Goal: Task Accomplishment & Management: Use online tool/utility

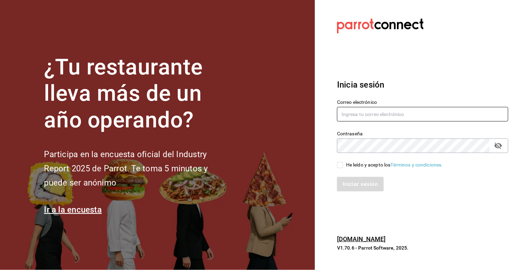
type input "julian.truhso@hotmail.com"
click at [341, 163] on input "He leído y acepto los Términos y condiciones." at bounding box center [340, 165] width 6 height 6
checkbox input "true"
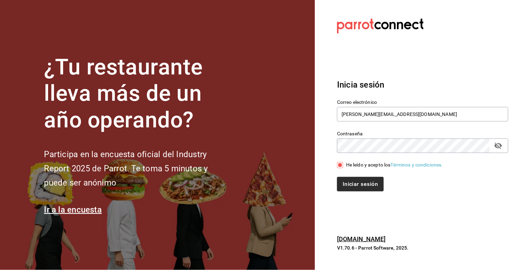
click at [348, 178] on div "Iniciar sesión" at bounding box center [419, 180] width 180 height 23
click at [350, 181] on button "Iniciar sesión" at bounding box center [360, 184] width 47 height 15
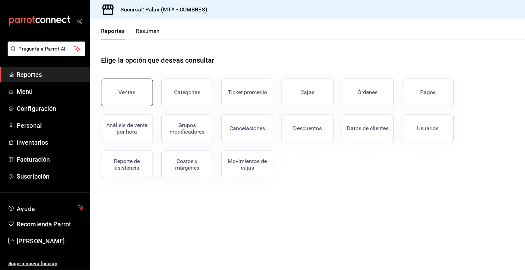
click at [132, 103] on button "Ventas" at bounding box center [127, 93] width 52 height 28
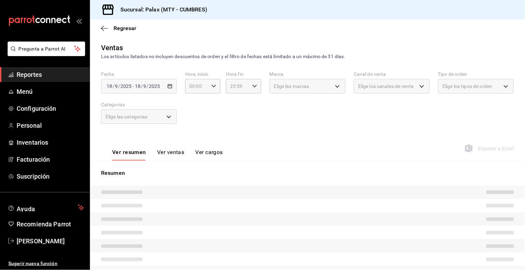
click at [165, 119] on div "Elige las categorías" at bounding box center [139, 116] width 76 height 15
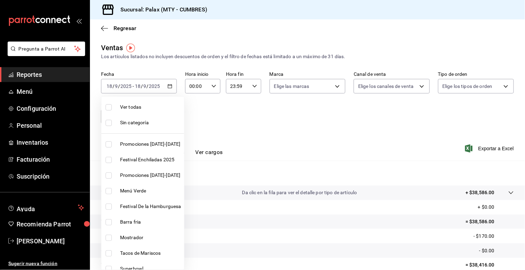
click at [173, 118] on body "Pregunta a Parrot AI Reportes Menú Configuración Personal Inventarios Facturaci…" at bounding box center [262, 135] width 525 height 270
click at [114, 238] on label at bounding box center [110, 238] width 9 height 6
click at [112, 238] on input "checkbox" at bounding box center [109, 238] width 6 height 6
checkbox input "false"
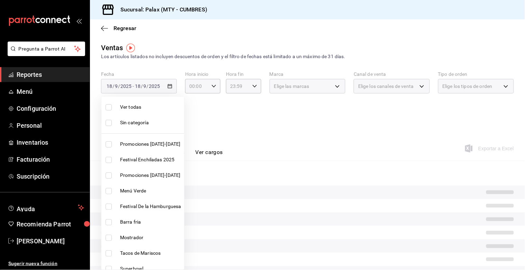
drag, startPoint x: 108, startPoint y: 235, endPoint x: 209, endPoint y: 185, distance: 113.2
click at [108, 235] on input "checkbox" at bounding box center [109, 238] width 6 height 6
checkbox input "true"
type input "f2dae4ce-bbab-4ca5-92d1-59dc07dbf672"
click at [296, 149] on div at bounding box center [262, 135] width 525 height 270
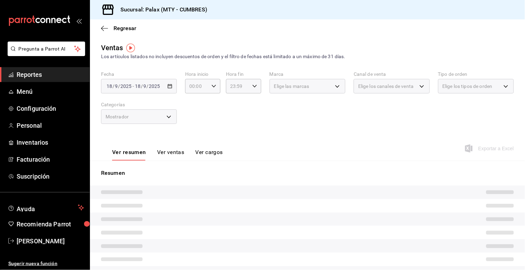
click at [172, 156] on button "Ver ventas" at bounding box center [170, 155] width 27 height 12
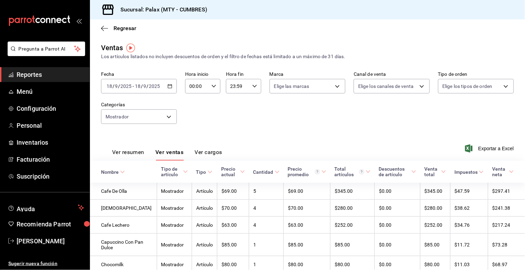
click at [215, 87] on div "00:00 Hora inicio" at bounding box center [202, 86] width 35 height 15
click at [191, 107] on button "07" at bounding box center [193, 105] width 15 height 14
type input "07:00"
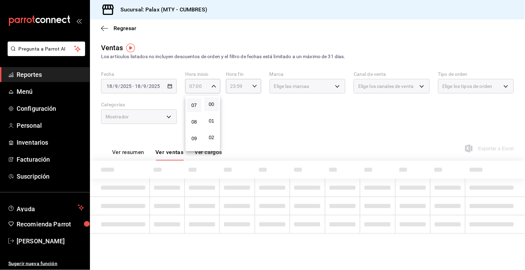
drag, startPoint x: 240, startPoint y: 108, endPoint x: 236, endPoint y: 111, distance: 5.1
click at [240, 108] on div at bounding box center [262, 135] width 525 height 270
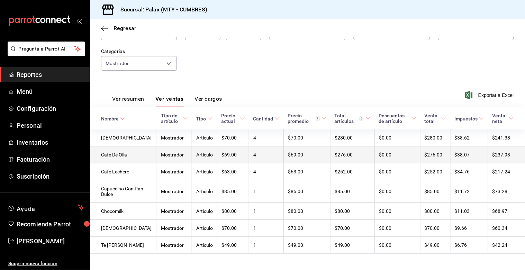
scroll to position [68, 0]
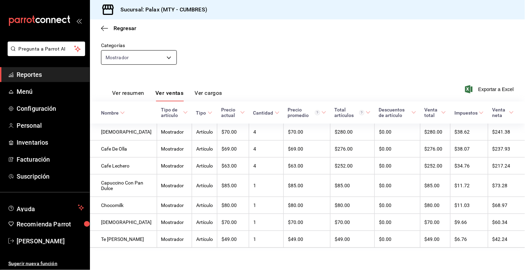
click at [126, 52] on body "Pregunta a Parrot AI Reportes Menú Configuración Personal Inventarios Facturaci…" at bounding box center [262, 135] width 525 height 270
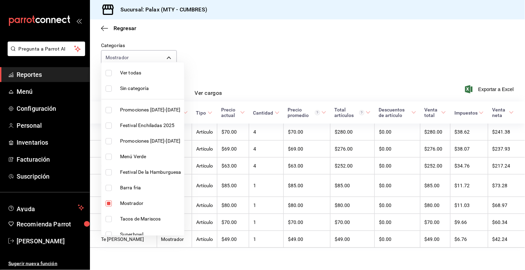
drag, startPoint x: 105, startPoint y: 202, endPoint x: 109, endPoint y: 199, distance: 5.0
click at [106, 202] on li "Mostrador" at bounding box center [142, 204] width 83 height 16
checkbox input "false"
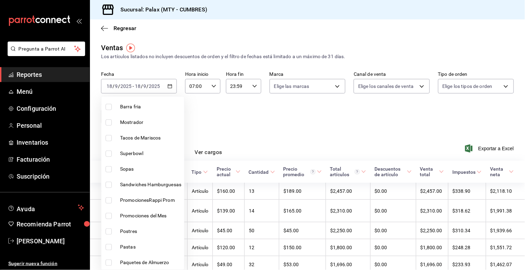
scroll to position [154, 0]
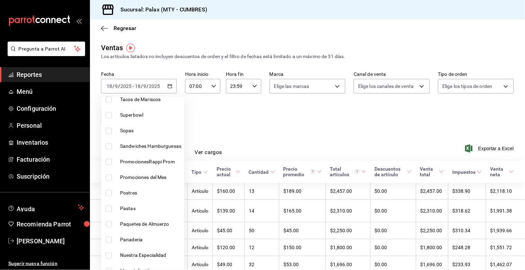
click at [105, 193] on li "Postres" at bounding box center [142, 193] width 83 height 16
type input "6970ed2c-64d9-4fee-a1ac-8fe23c7e63ab"
checkbox input "true"
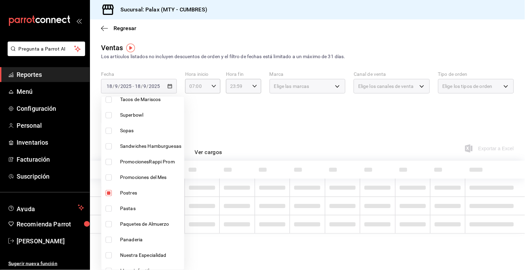
click at [102, 235] on li "Panaderia" at bounding box center [142, 240] width 83 height 16
type input "6970ed2c-64d9-4fee-a1ac-8fe23c7e63ab,c1857e69-1263-4738-8070-fa69687f0395"
checkbox input "true"
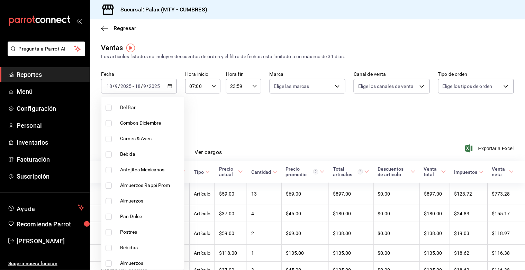
scroll to position [423, 0]
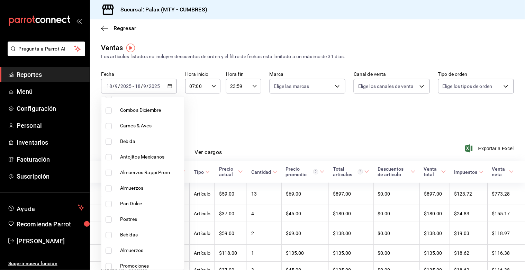
click at [107, 210] on li "Pan Dulce" at bounding box center [142, 204] width 83 height 16
type input "6970ed2c-64d9-4fee-a1ac-8fe23c7e63ab,c1857e69-1263-4738-8070-fa69687f0395,28c1a…"
checkbox input "true"
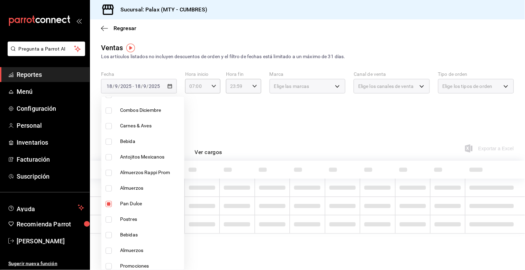
click at [108, 219] on input "checkbox" at bounding box center [109, 220] width 6 height 6
checkbox input "true"
type input "6970ed2c-64d9-4fee-a1ac-8fe23c7e63ab,c1857e69-1263-4738-8070-fa69687f0395,28c1a…"
click at [268, 146] on div at bounding box center [262, 135] width 525 height 270
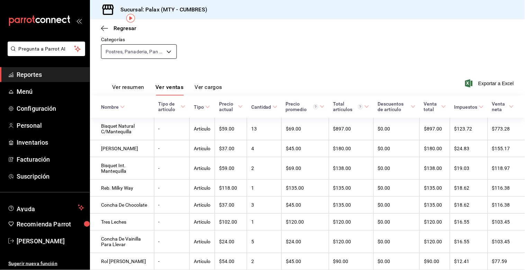
scroll to position [22, 0]
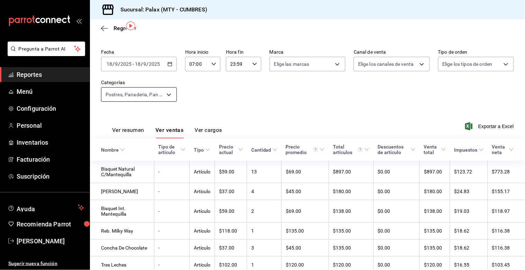
click at [127, 91] on body "Pregunta a Parrot AI Reportes Menú Configuración Personal Inventarios Facturaci…" at bounding box center [262, 135] width 525 height 270
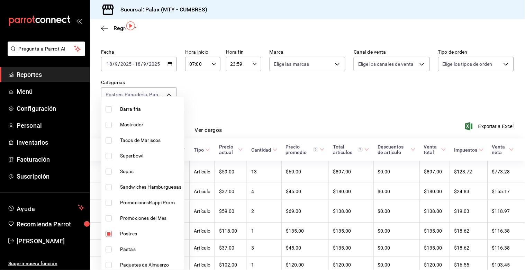
scroll to position [115, 0]
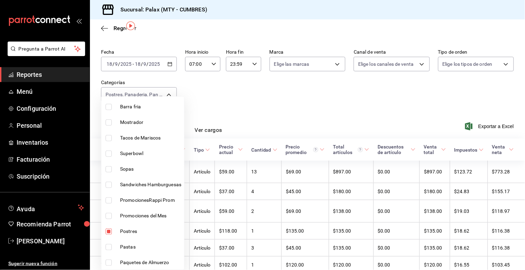
click at [108, 231] on input "checkbox" at bounding box center [109, 231] width 6 height 6
checkbox input "false"
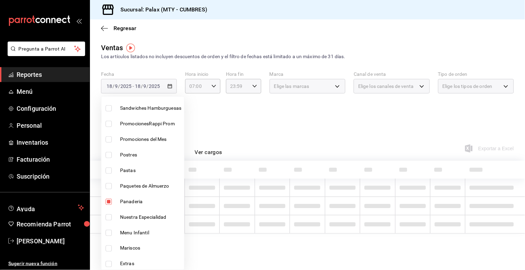
scroll to position [192, 0]
click at [110, 206] on li "Panaderia" at bounding box center [142, 202] width 83 height 16
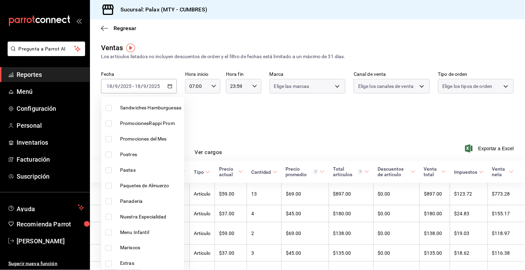
type input "28c1a667-0fd6-4a26-94c0-8b3e49d7bdba,f0b9eaa6-d632-40ae-aa09-0bcae4e471a3"
checkbox input "false"
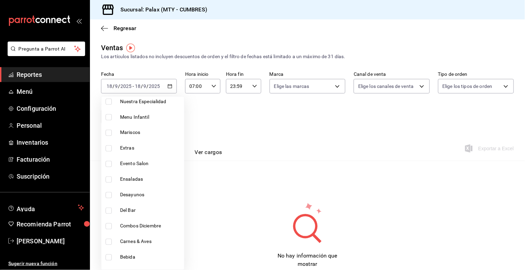
click at [109, 209] on input "checkbox" at bounding box center [109, 211] width 6 height 6
checkbox input "true"
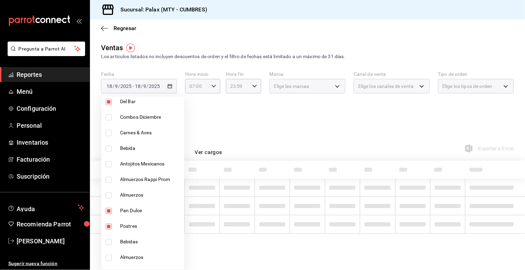
scroll to position [423, 0]
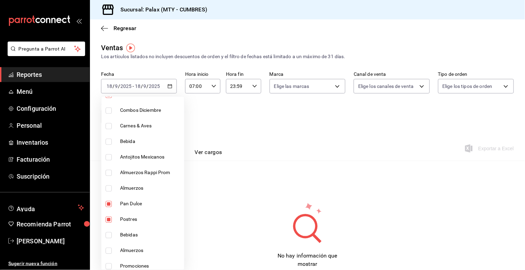
click at [103, 147] on li "Bebida" at bounding box center [142, 142] width 83 height 16
type input "28c1a667-0fd6-4a26-94c0-8b3e49d7bdba,f0b9eaa6-d632-40ae-aa09-0bcae4e471a3,5041f…"
checkbox input "true"
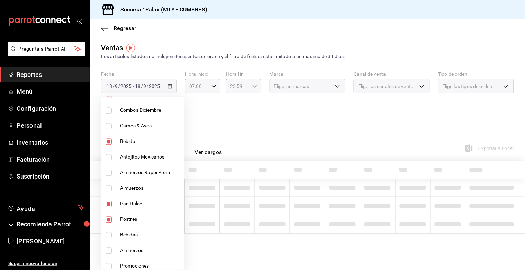
click at [106, 209] on li "Pan Dulce" at bounding box center [142, 204] width 83 height 16
type input "f0b9eaa6-d632-40ae-aa09-0bcae4e471a3,5041f980-30f3-428d-be8c-286edc227efb,41ed9…"
checkbox input "false"
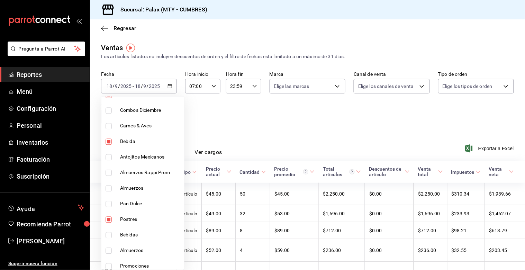
drag, startPoint x: 105, startPoint y: 218, endPoint x: 105, endPoint y: 224, distance: 5.9
click at [105, 218] on li "Postres" at bounding box center [142, 220] width 83 height 16
type input "5041f980-30f3-428d-be8c-286edc227efb,41ed9666-a182-4a37-8e0e-cc37feaa0168"
checkbox input "false"
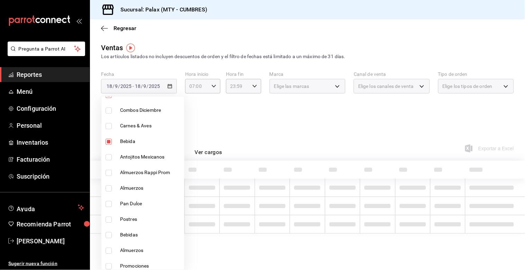
click at [101, 239] on li "Bebidas" at bounding box center [142, 235] width 83 height 16
type input "5041f980-30f3-428d-be8c-286edc227efb,41ed9666-a182-4a37-8e0e-cc37feaa0168,0d339…"
checkbox input "true"
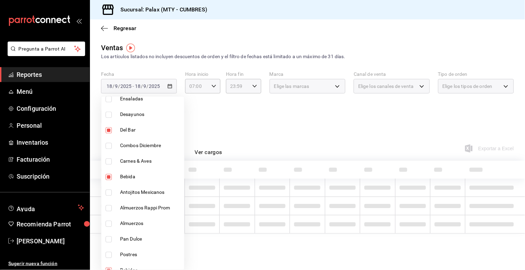
scroll to position [346, 0]
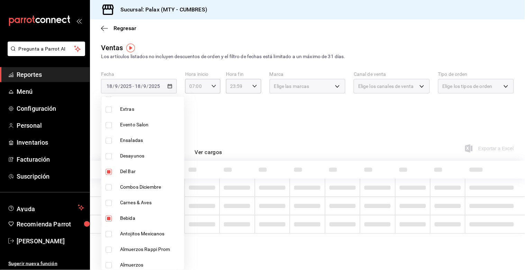
click at [344, 125] on div at bounding box center [262, 135] width 525 height 270
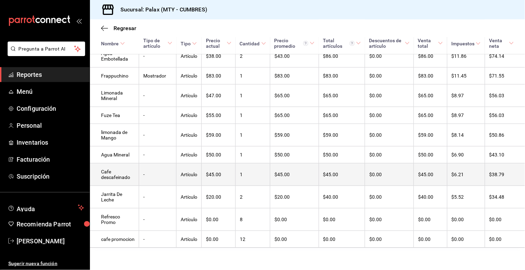
scroll to position [241, 0]
